Goal: Information Seeking & Learning: Check status

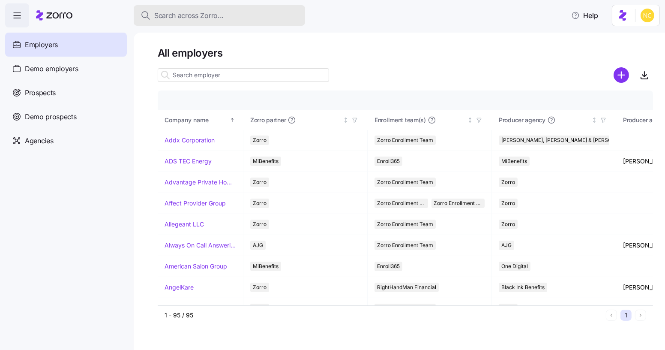
click at [172, 22] on button "Search across Zorro..." at bounding box center [219, 15] width 171 height 21
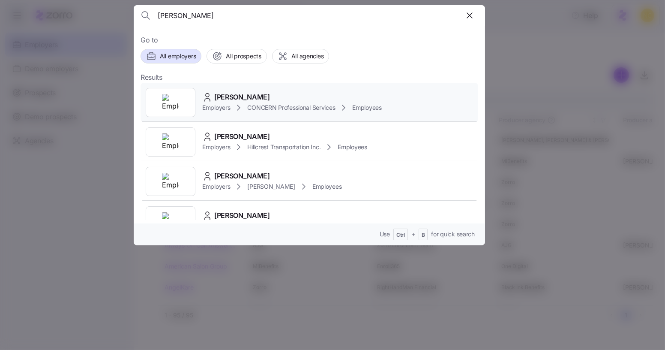
type input "[PERSON_NAME]"
click at [305, 99] on div "[PERSON_NAME]" at bounding box center [292, 97] width 180 height 11
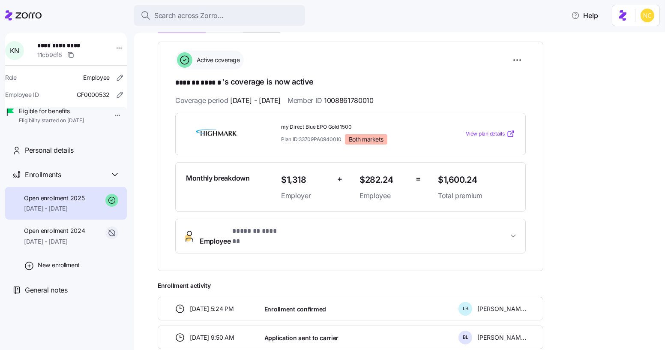
click at [316, 237] on button "Employee * ******* ****** *" at bounding box center [351, 236] width 350 height 34
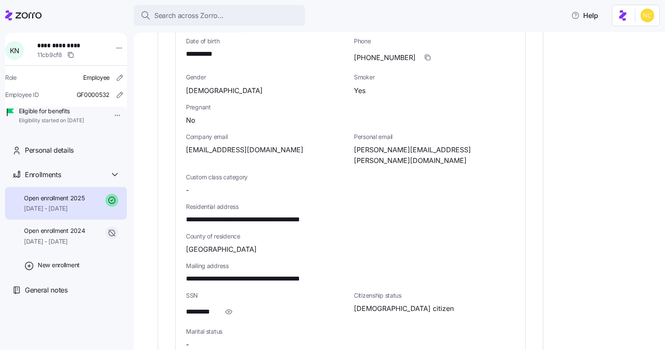
scroll to position [467, 0]
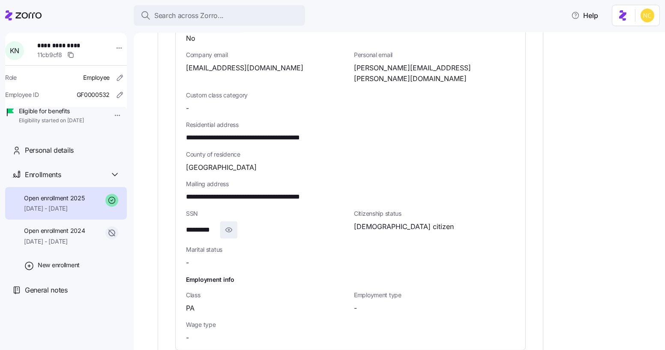
click at [236, 221] on span "button" at bounding box center [229, 229] width 16 height 16
drag, startPoint x: 183, startPoint y: 207, endPoint x: 261, endPoint y: 110, distance: 124.6
click at [233, 209] on div "**********" at bounding box center [351, 126] width 350 height 447
copy span "**********"
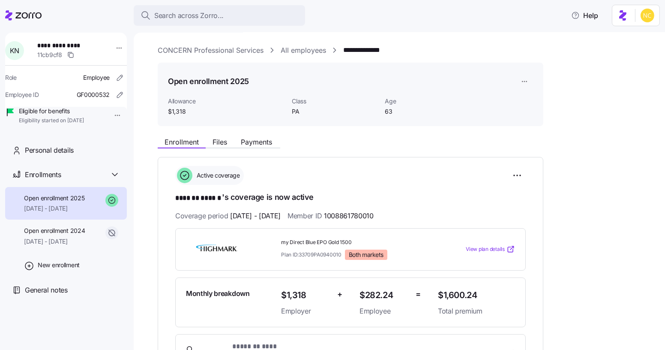
scroll to position [0, 0]
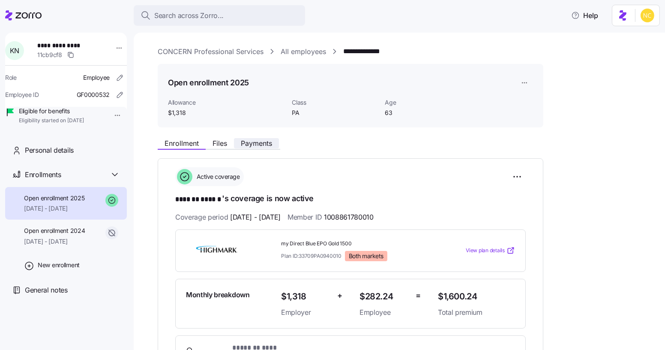
click at [264, 143] on span "Payments" at bounding box center [256, 143] width 31 height 7
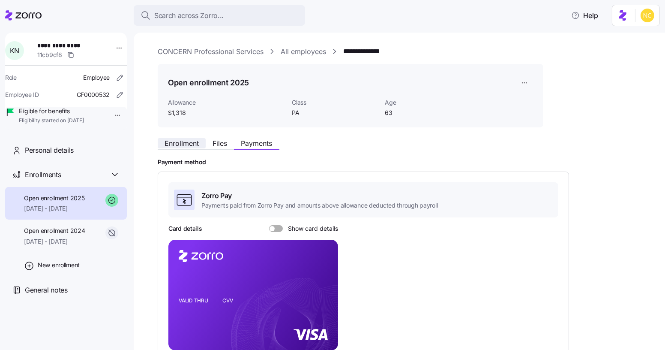
click at [198, 138] on button "Enrollment" at bounding box center [182, 143] width 48 height 10
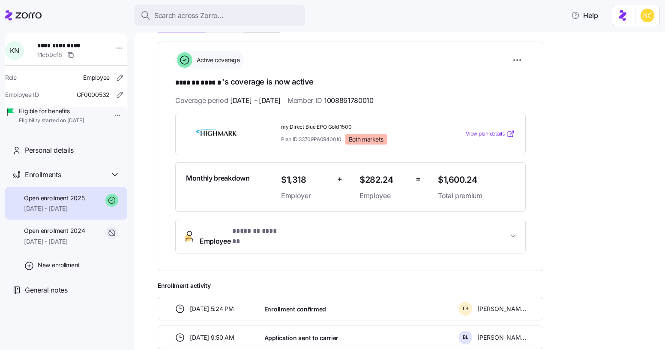
click at [335, 238] on button "Employee * ******* ****** *" at bounding box center [351, 236] width 350 height 34
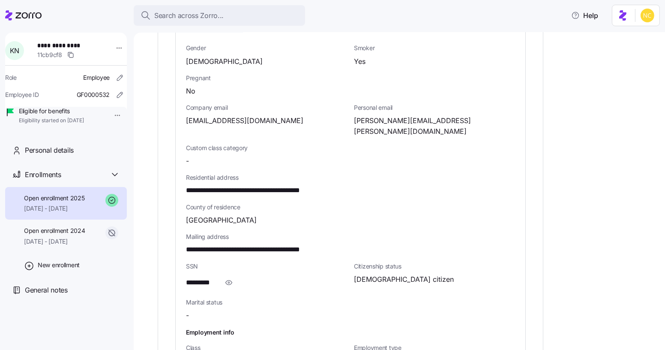
scroll to position [428, 0]
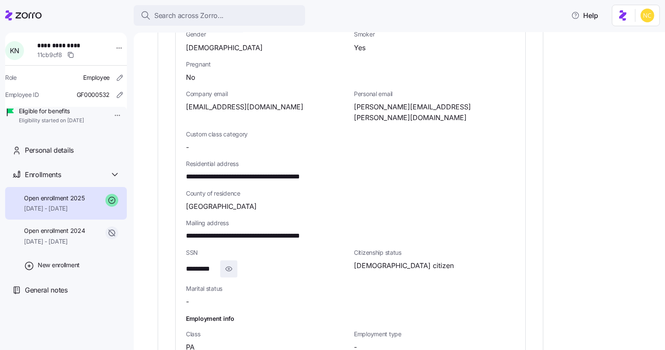
click at [230, 263] on icon "button" at bounding box center [228, 268] width 9 height 10
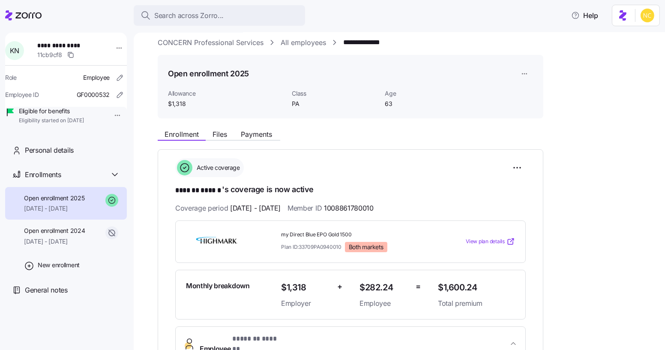
scroll to position [0, 0]
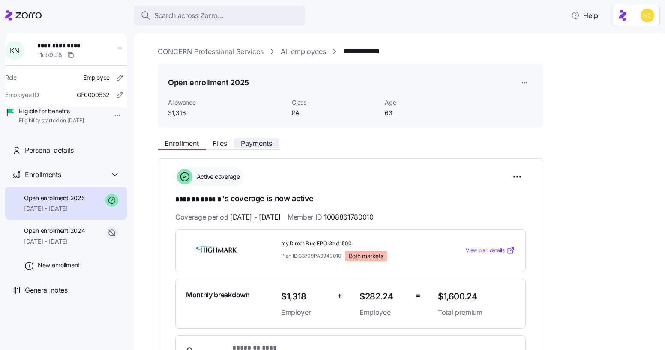
click at [261, 141] on span "Payments" at bounding box center [256, 143] width 31 height 7
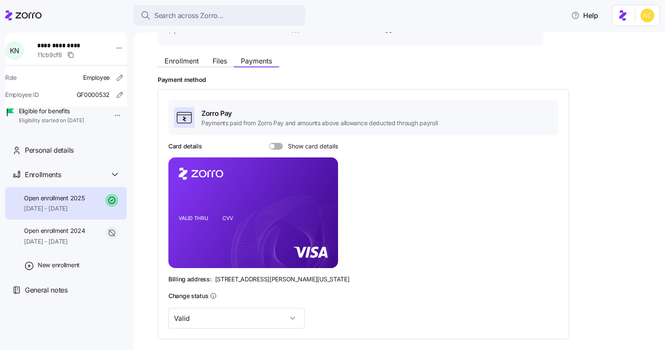
scroll to position [78, 0]
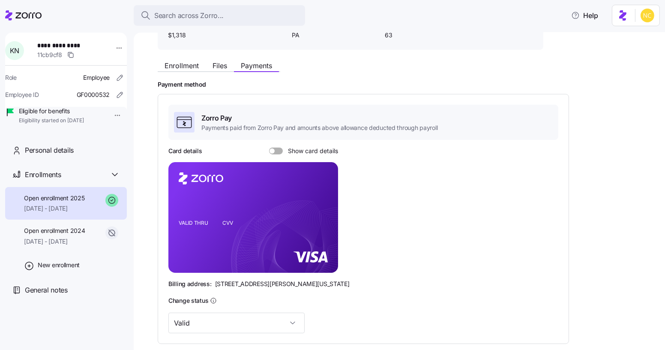
click at [277, 154] on div "Card details Show card details VALID THRU CVV Billing address: [STREET_ADDRESS]…" at bounding box center [363, 217] width 390 height 141
click at [275, 147] on span at bounding box center [279, 150] width 9 height 7
click at [269, 147] on input "Show card details" at bounding box center [269, 147] width 0 height 0
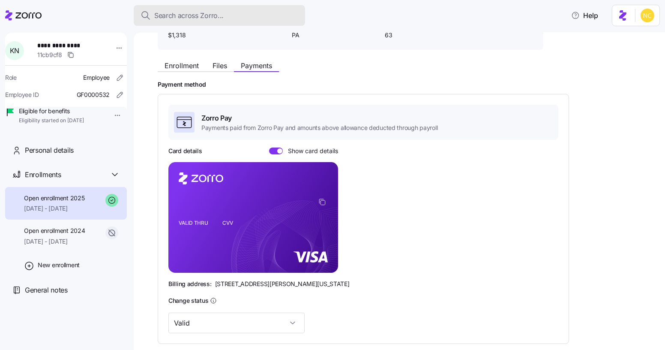
click at [178, 21] on button "Search across Zorro..." at bounding box center [219, 15] width 171 height 21
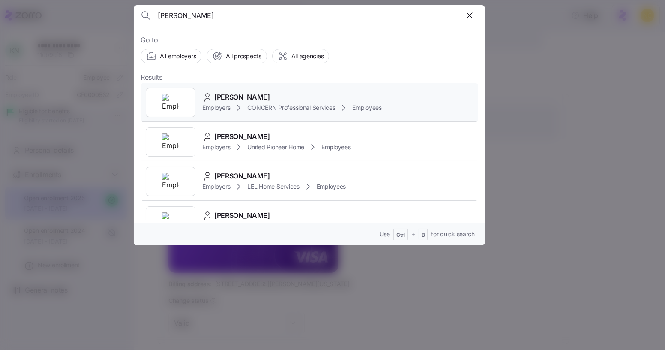
type input "[PERSON_NAME]"
click at [222, 86] on div "[PERSON_NAME] Employers CONCERN Professional Services Employees" at bounding box center [310, 102] width 338 height 39
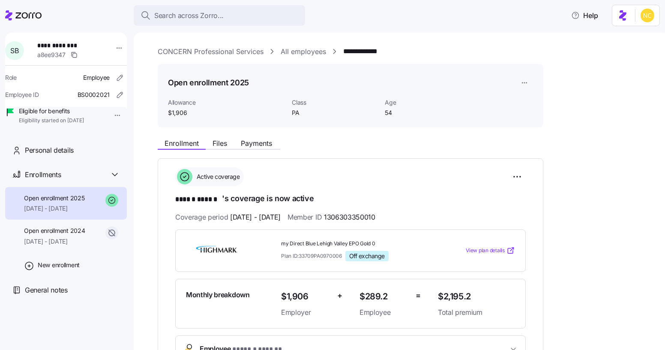
click at [267, 150] on div "**********" at bounding box center [405, 328] width 495 height 388
click at [264, 148] on div "Enrollment Files Payments" at bounding box center [219, 144] width 123 height 10
click at [263, 145] on span "Payments" at bounding box center [256, 143] width 31 height 7
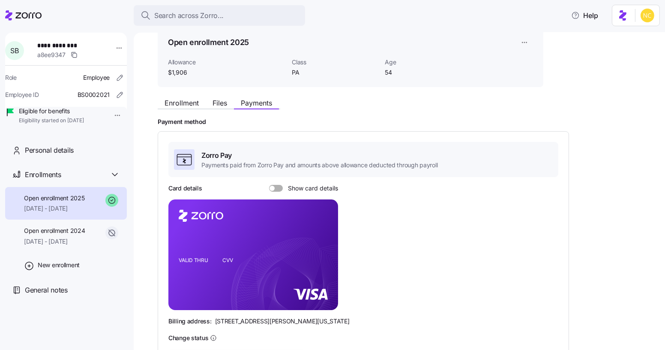
scroll to position [39, 0]
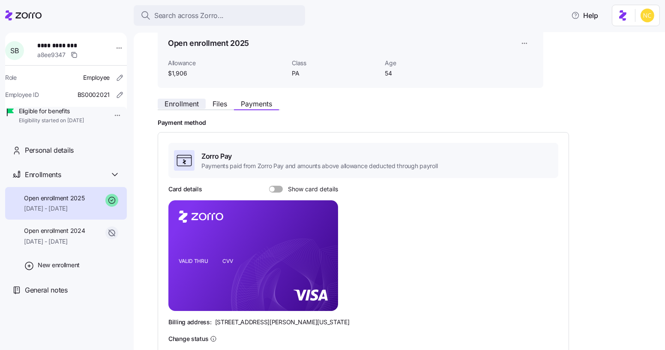
click at [184, 102] on span "Enrollment" at bounding box center [182, 103] width 34 height 7
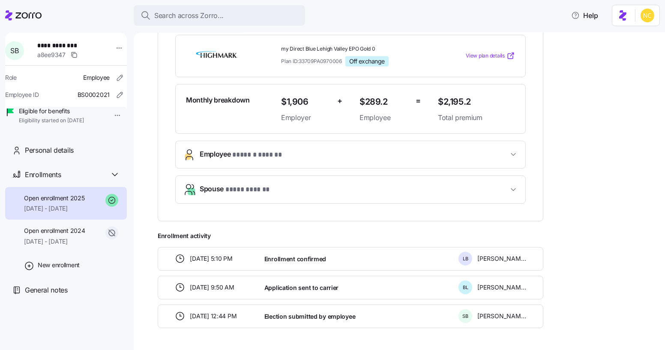
click at [278, 158] on button "Employee * ****** ****** *" at bounding box center [351, 154] width 350 height 27
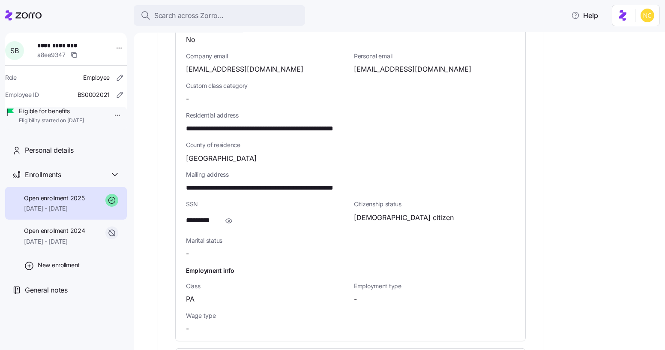
scroll to position [467, 0]
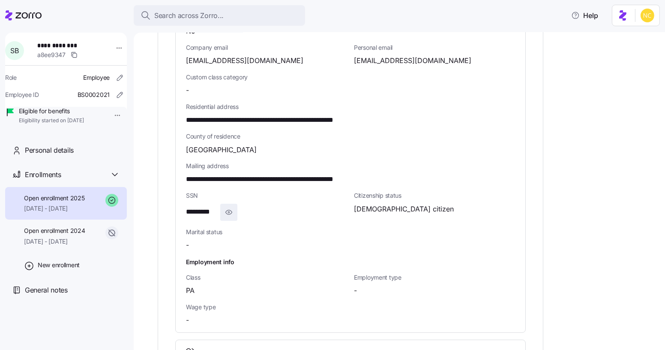
click at [231, 211] on icon "button" at bounding box center [228, 212] width 9 height 10
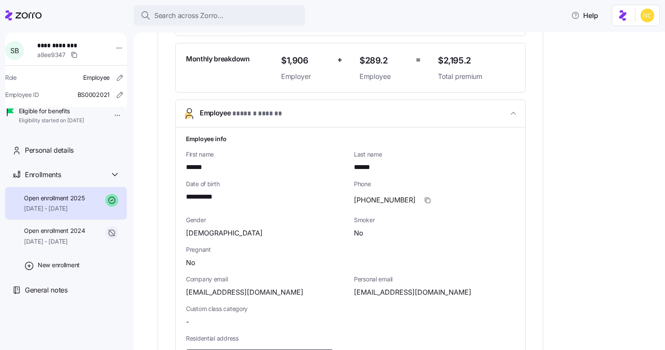
scroll to position [156, 0]
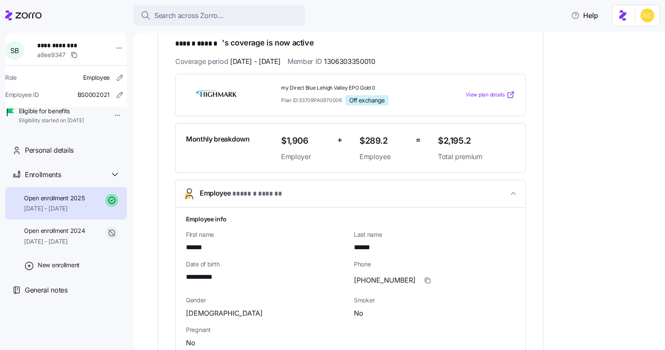
click at [339, 199] on button "Employee * ****** ****** *" at bounding box center [351, 193] width 350 height 27
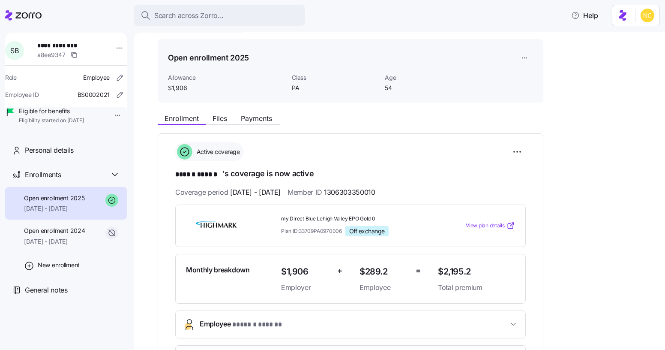
scroll to position [0, 0]
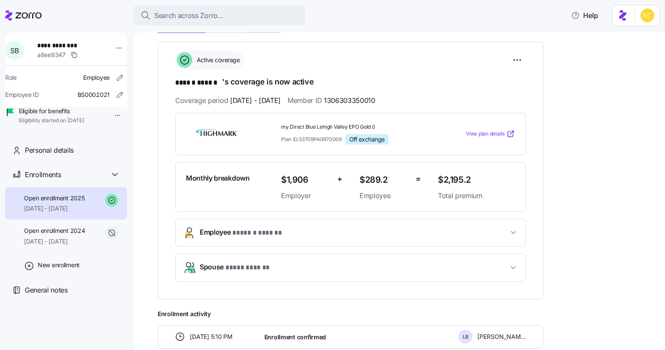
click at [291, 236] on button "Employee * ****** ****** *" at bounding box center [351, 232] width 350 height 27
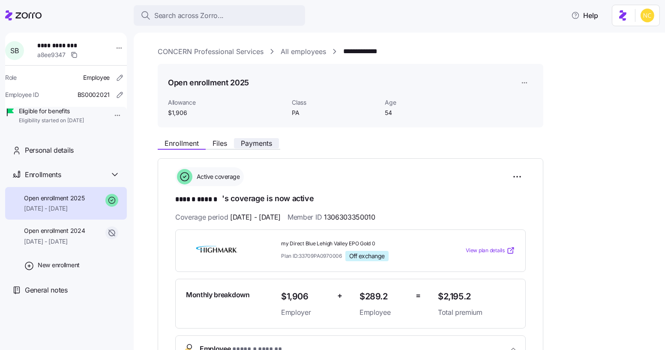
click at [276, 142] on button "Payments" at bounding box center [256, 143] width 45 height 10
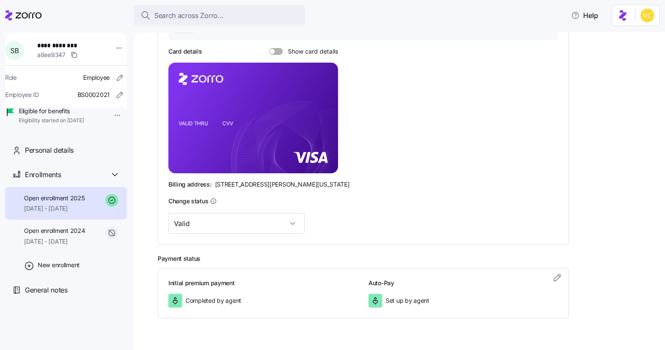
scroll to position [117, 0]
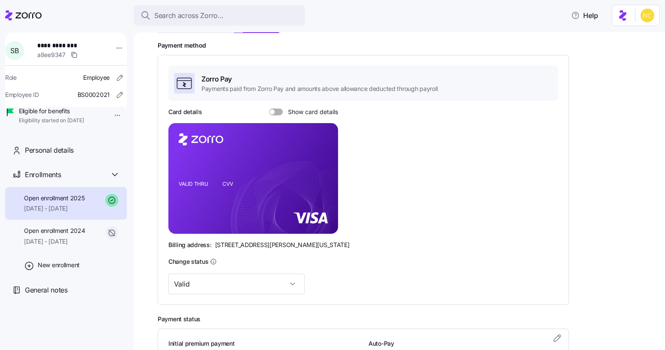
click at [280, 113] on span at bounding box center [279, 111] width 9 height 7
click at [269, 108] on input "Show card details" at bounding box center [269, 108] width 0 height 0
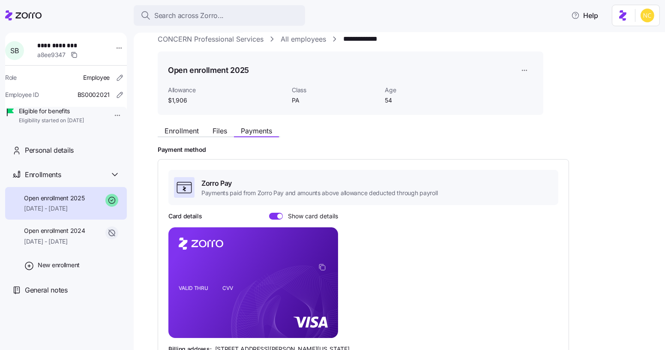
scroll to position [0, 0]
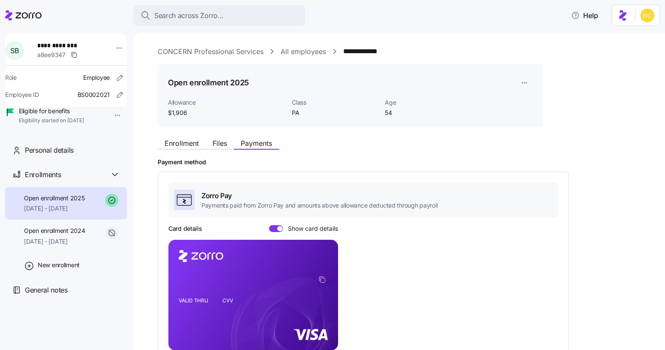
click at [177, 137] on div "Enrollment Files Payments" at bounding box center [351, 141] width 386 height 15
click at [182, 140] on span "Enrollment" at bounding box center [182, 143] width 34 height 7
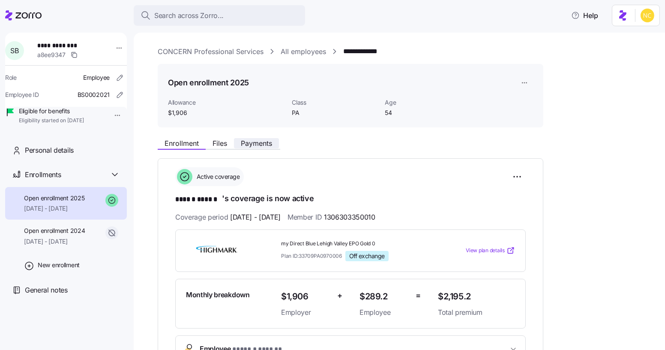
click at [264, 141] on span "Payments" at bounding box center [256, 143] width 31 height 7
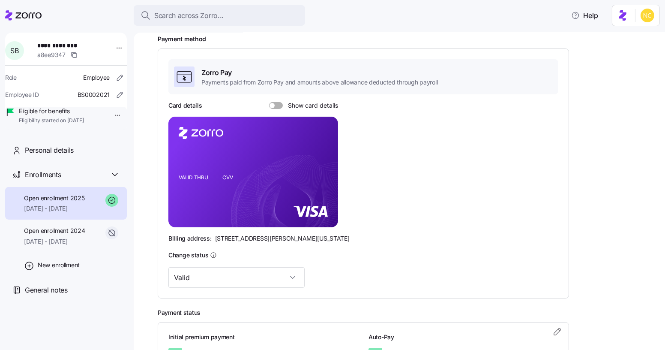
scroll to position [117, 0]
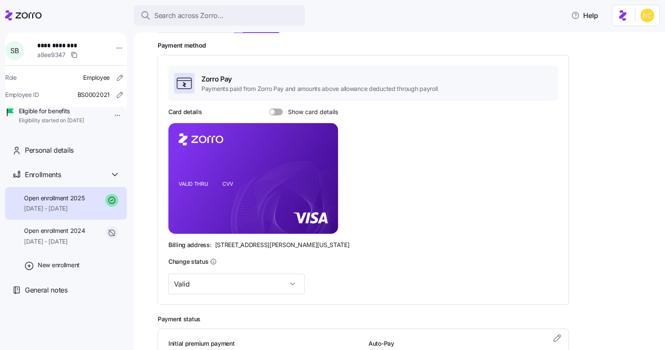
click at [277, 111] on span at bounding box center [279, 111] width 9 height 7
click at [269, 108] on input "Show card details" at bounding box center [269, 108] width 0 height 0
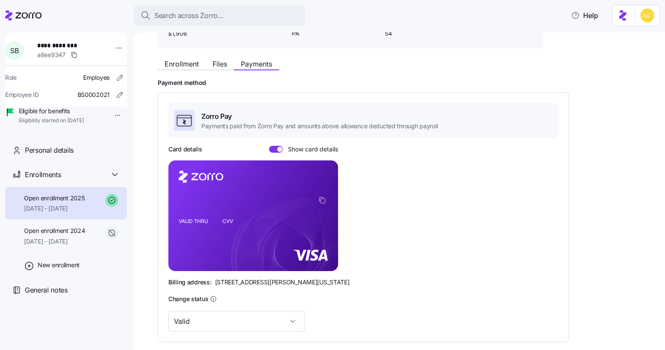
scroll to position [78, 0]
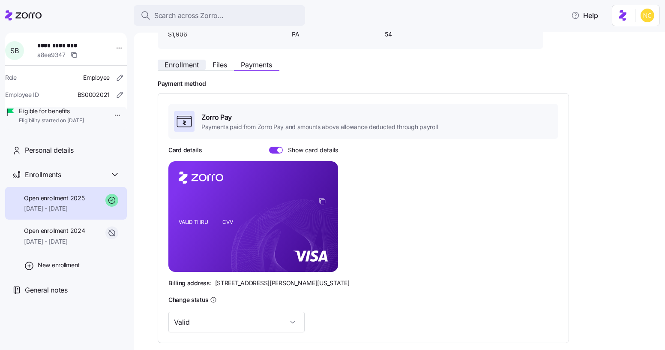
click at [192, 60] on button "Enrollment" at bounding box center [182, 65] width 48 height 10
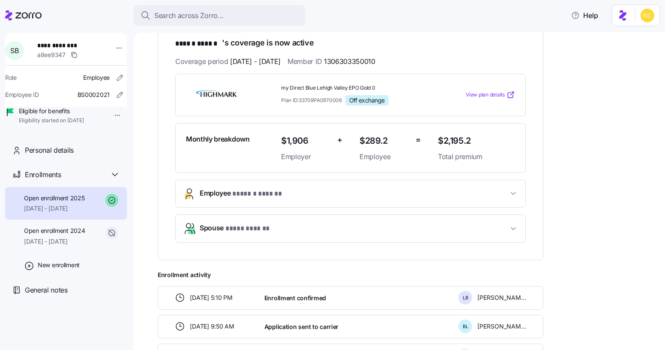
click at [351, 188] on span "Employee * ****** ****** *" at bounding box center [354, 194] width 308 height 12
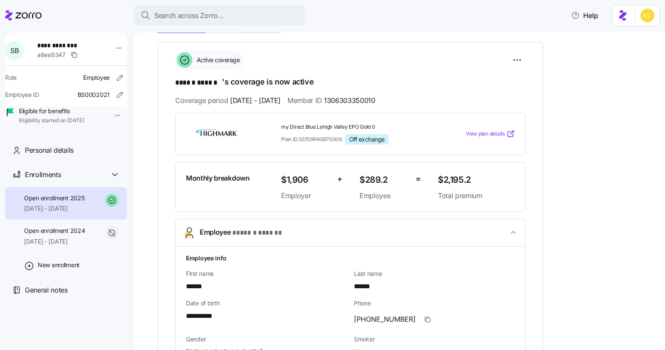
scroll to position [39, 0]
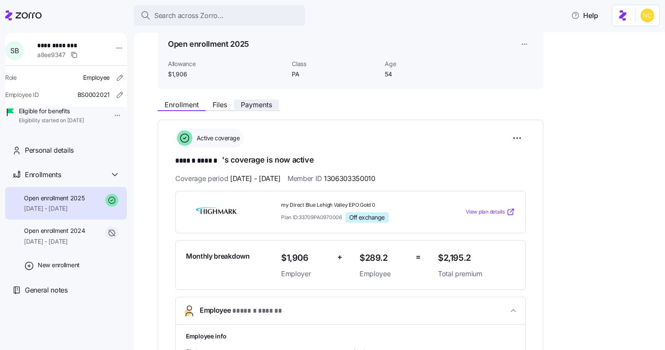
click at [263, 105] on span "Payments" at bounding box center [256, 104] width 31 height 7
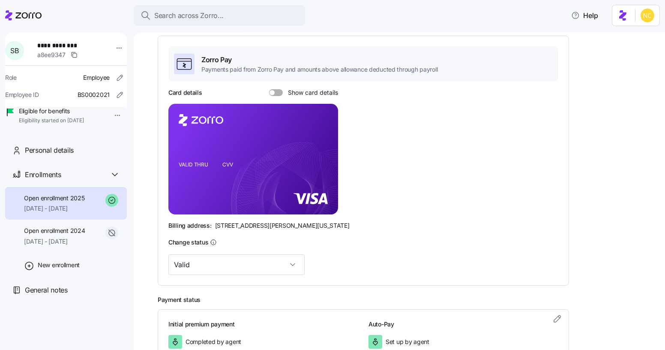
scroll to position [78, 0]
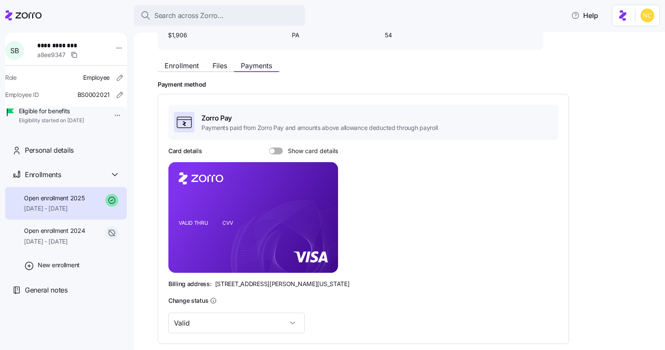
click at [168, 71] on div "Enrollment Files Payments" at bounding box center [219, 67] width 123 height 10
click at [186, 64] on span "Enrollment" at bounding box center [182, 65] width 34 height 7
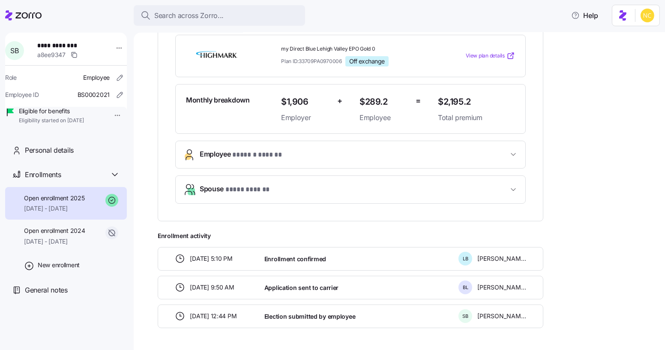
drag, startPoint x: 347, startPoint y: 152, endPoint x: 349, endPoint y: 148, distance: 4.6
click at [349, 149] on span "Employee * ****** ****** *" at bounding box center [354, 155] width 308 height 12
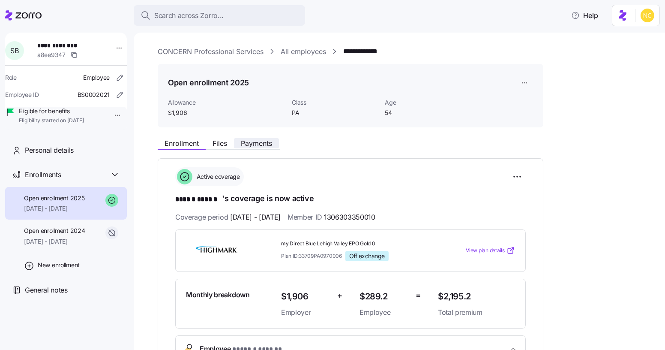
click at [273, 143] on button "Payments" at bounding box center [256, 143] width 45 height 10
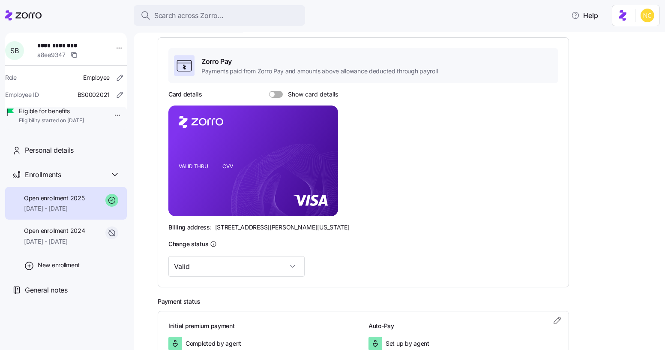
scroll to position [117, 0]
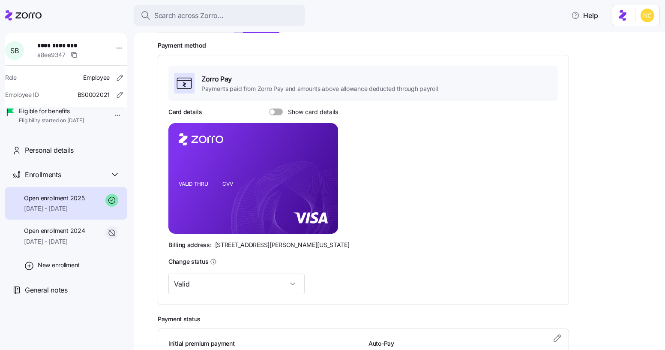
click at [273, 109] on div at bounding box center [276, 111] width 14 height 7
click at [269, 108] on input "Show card details" at bounding box center [269, 108] width 0 height 0
